Goal: Information Seeking & Learning: Understand process/instructions

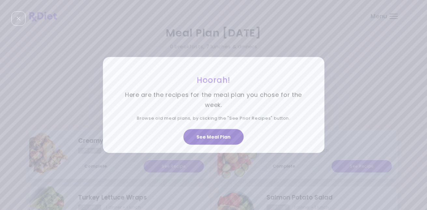
click at [212, 134] on button "See Meal Plan" at bounding box center [213, 137] width 60 height 16
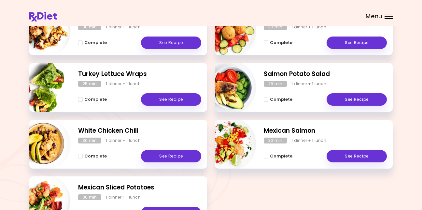
scroll to position [122, 0]
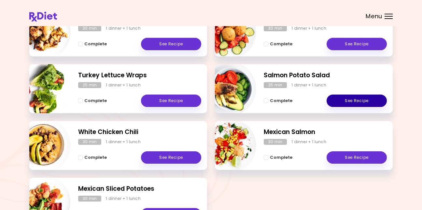
click at [362, 98] on link "See Recipe" at bounding box center [357, 100] width 60 height 12
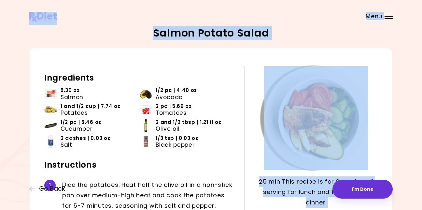
click at [0, 0] on html "**********" at bounding box center [211, 183] width 422 height 367
click at [39, 17] on img at bounding box center [43, 17] width 28 height 10
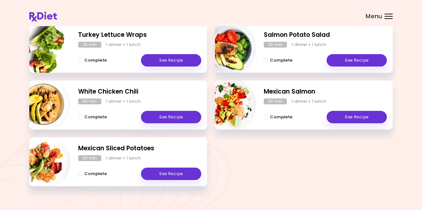
scroll to position [161, 0]
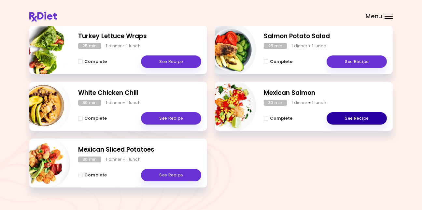
click at [347, 114] on link "See Recipe" at bounding box center [357, 118] width 60 height 12
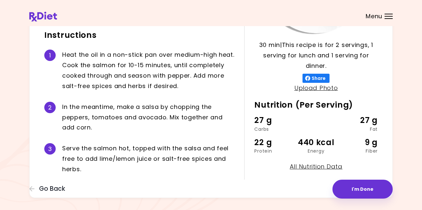
scroll to position [145, 0]
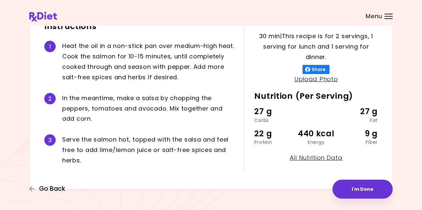
click at [55, 185] on span "Go Back" at bounding box center [52, 188] width 26 height 7
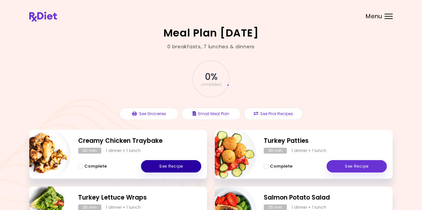
click at [177, 163] on link "See Recipe" at bounding box center [171, 166] width 60 height 12
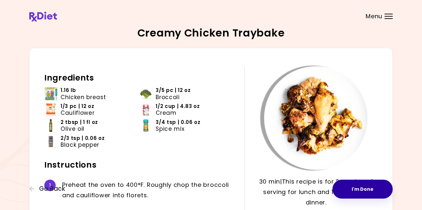
click at [363, 186] on button "I'm Done" at bounding box center [362, 188] width 60 height 19
